Goal: Task Accomplishment & Management: Use online tool/utility

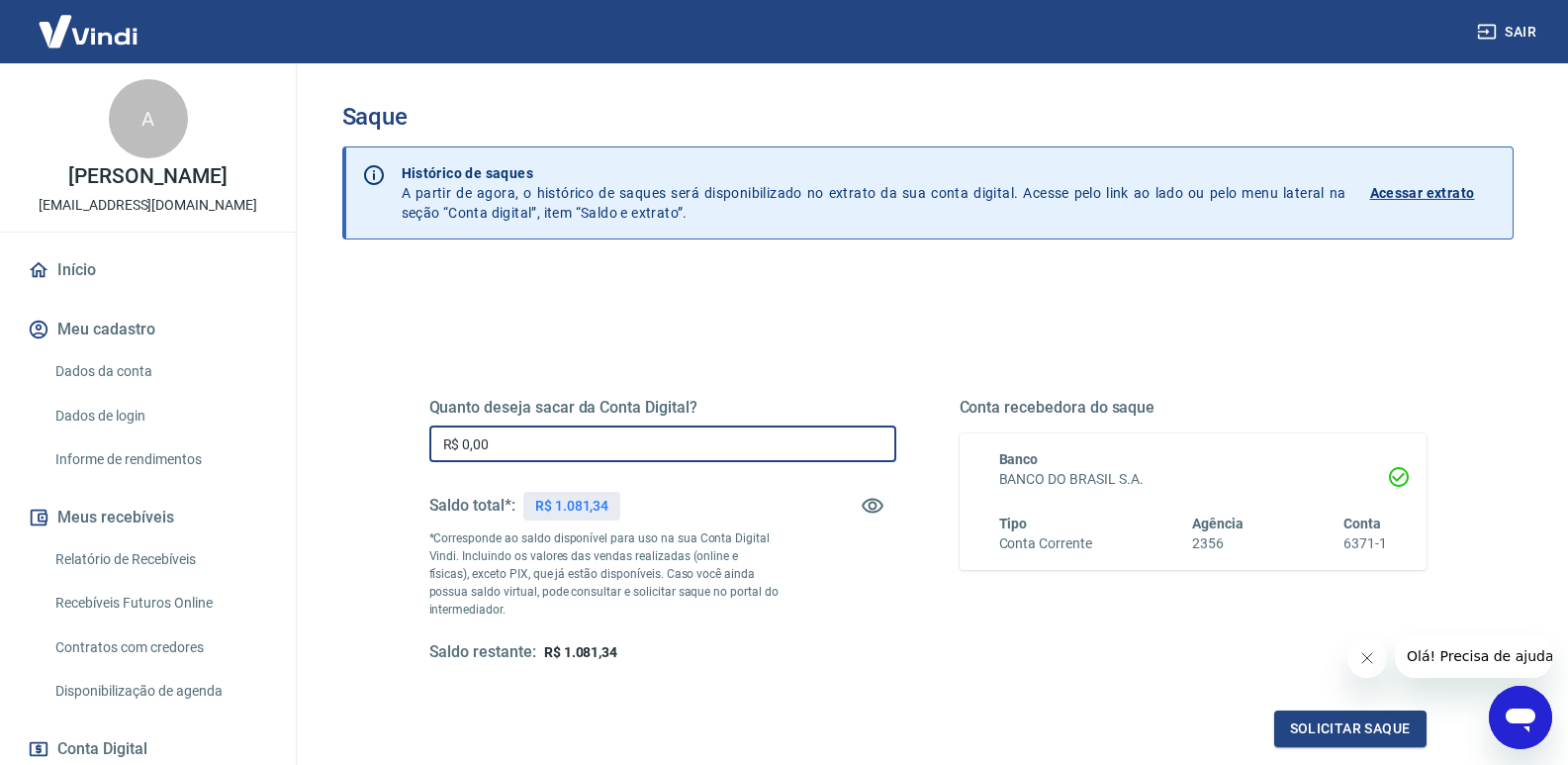
click at [573, 437] on input "R$ 0,00" at bounding box center [663, 444] width 467 height 37
type input "R$ 1.081,34"
click at [1304, 736] on button "Solicitar saque" at bounding box center [1350, 728] width 152 height 37
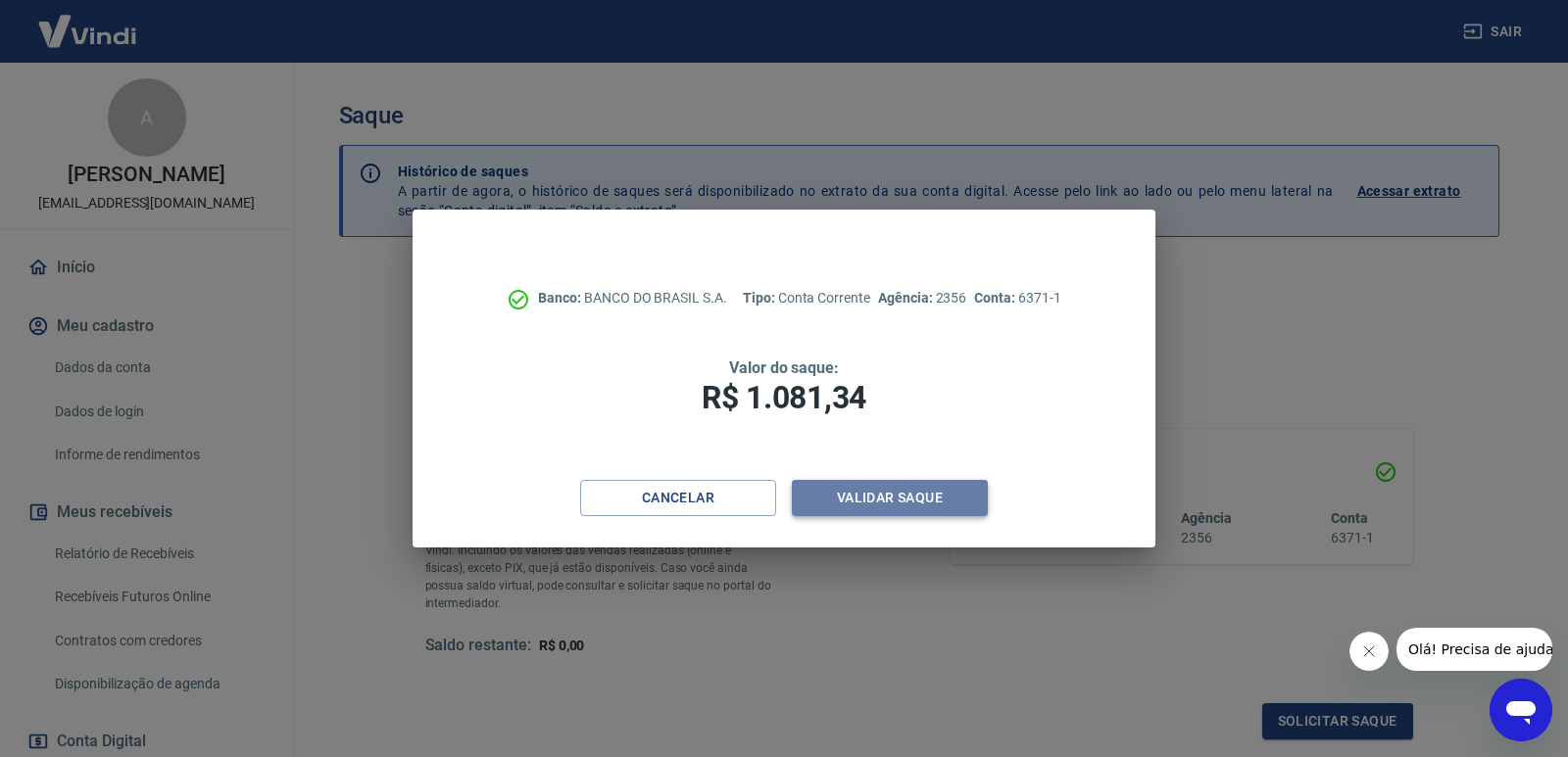
click at [930, 496] on button "Validar saque" at bounding box center [889, 498] width 196 height 36
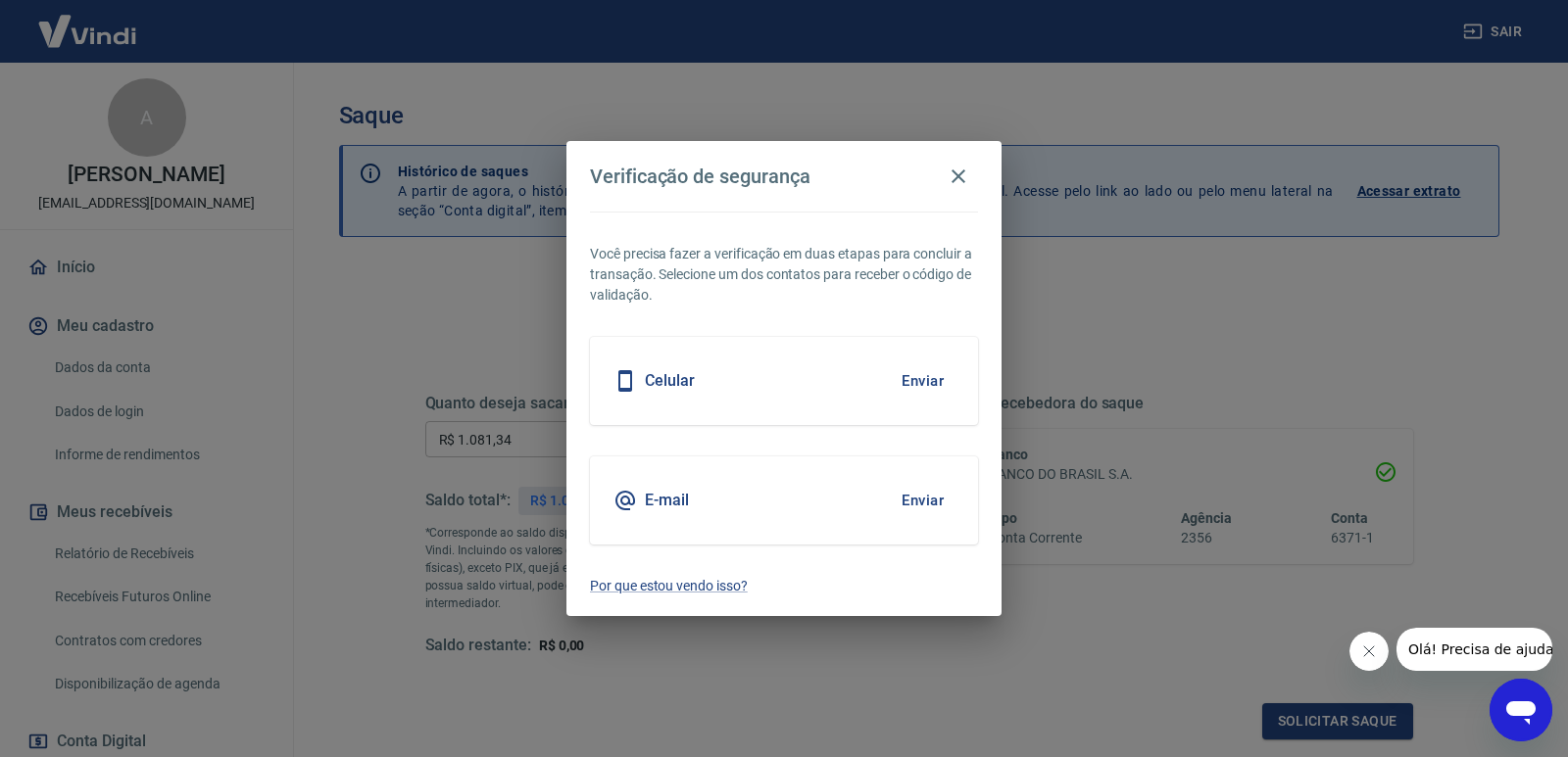
click at [920, 497] on button "Enviar" at bounding box center [922, 501] width 64 height 41
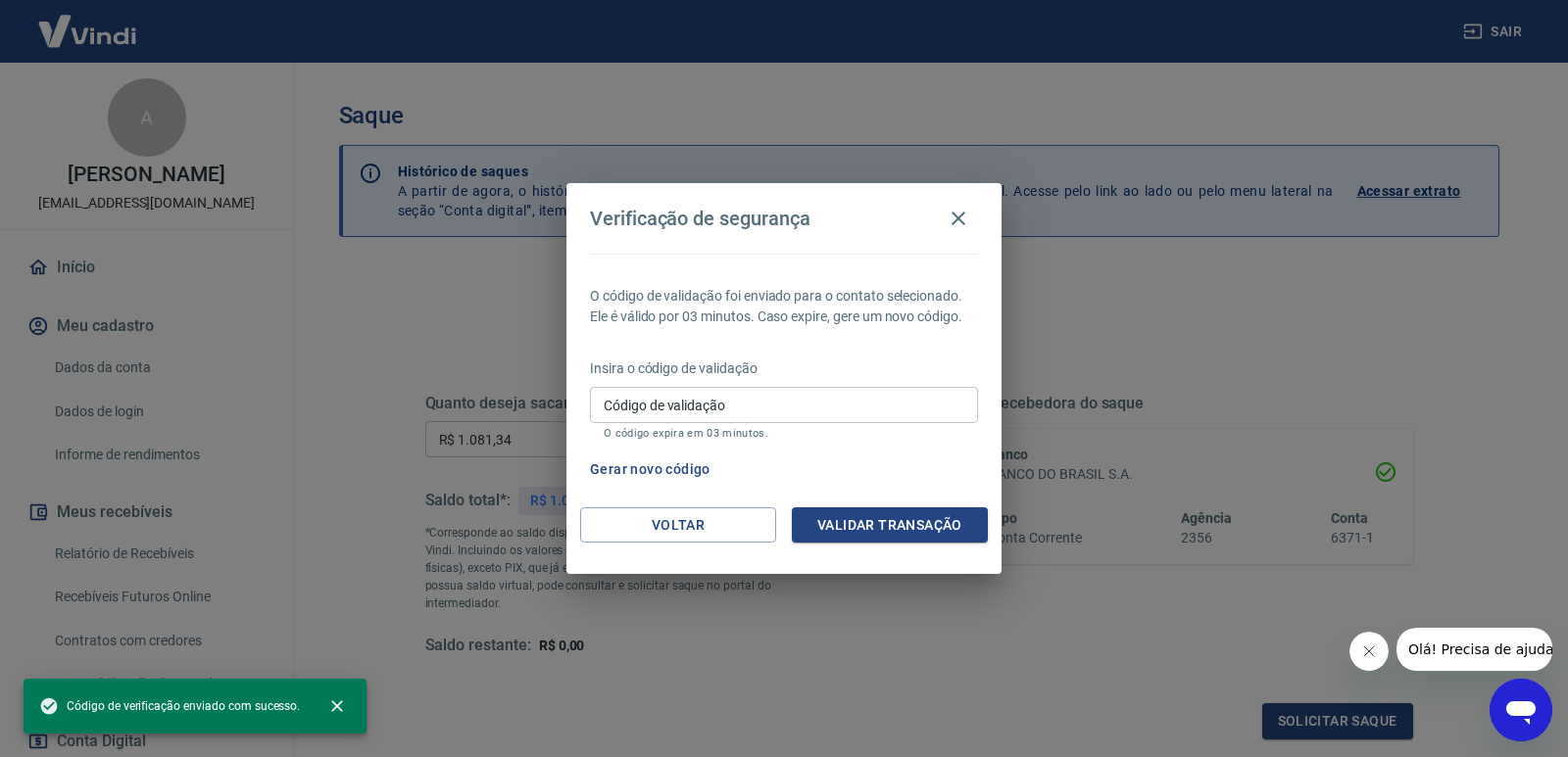
drag, startPoint x: 855, startPoint y: 408, endPoint x: 860, endPoint y: 398, distance: 11.2
click at [855, 408] on input "Código de validação" at bounding box center [784, 405] width 388 height 36
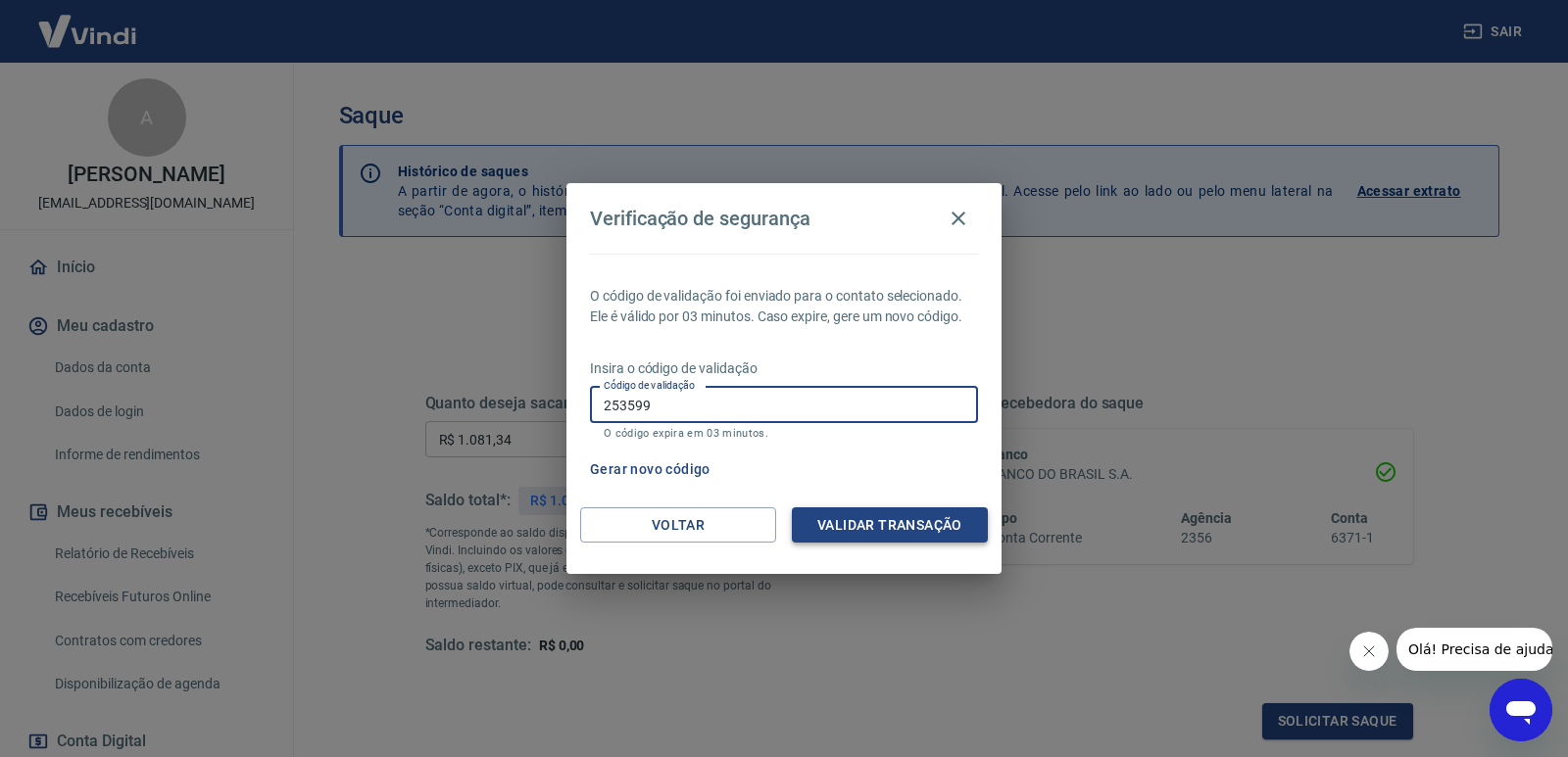
type input "253599"
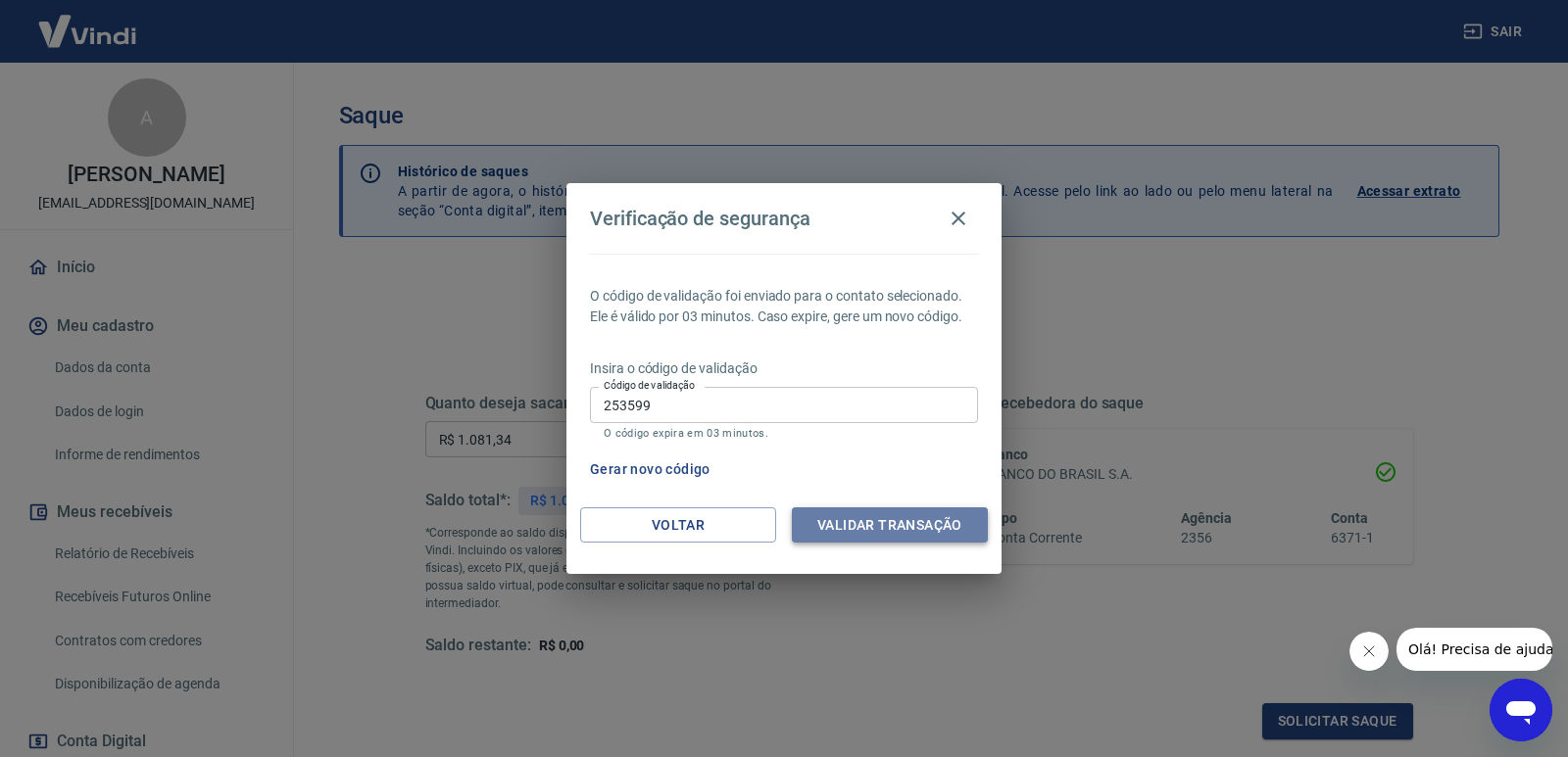
click at [855, 513] on button "Validar transação" at bounding box center [889, 525] width 196 height 36
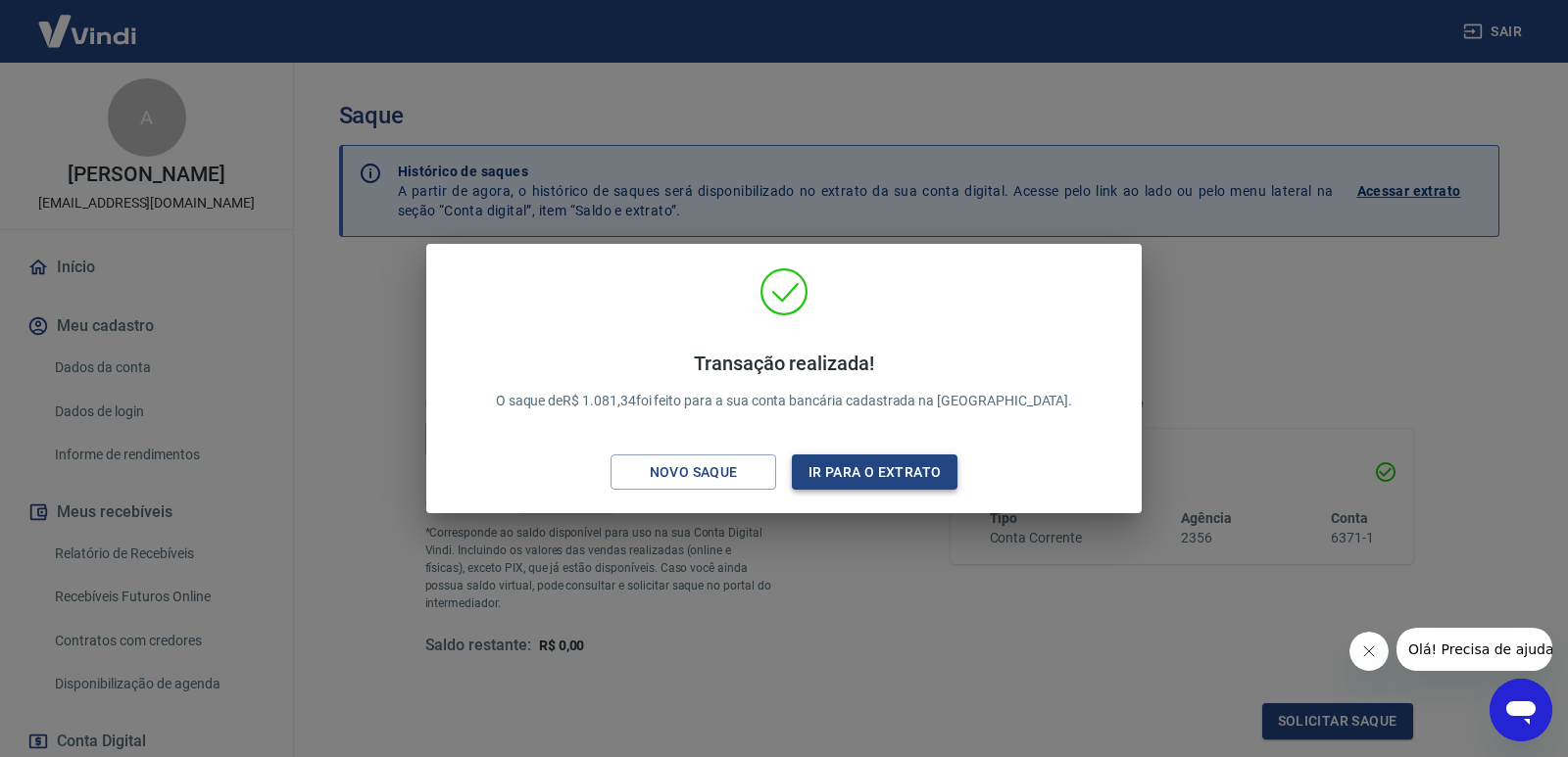
click at [837, 477] on button "Ir para o extrato" at bounding box center [875, 473] width 165 height 36
